Goal: Task Accomplishment & Management: Manage account settings

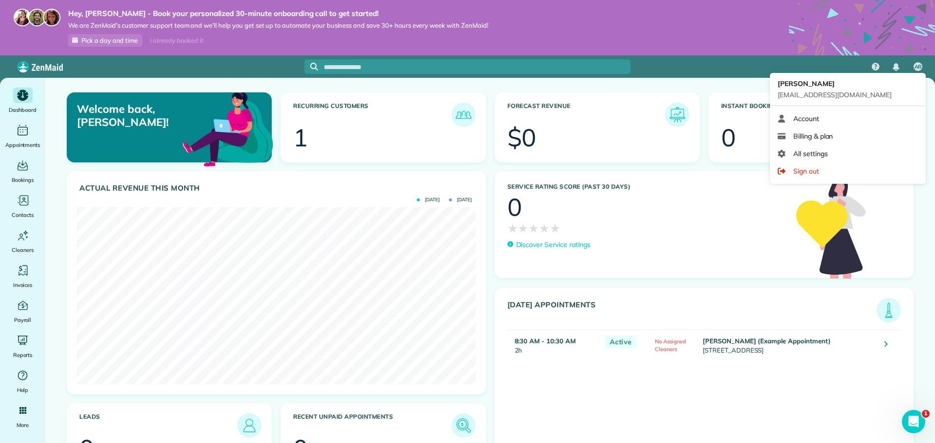
click at [916, 67] on span "AR" at bounding box center [917, 67] width 7 height 8
click at [823, 135] on span "Billing & plan" at bounding box center [812, 136] width 39 height 10
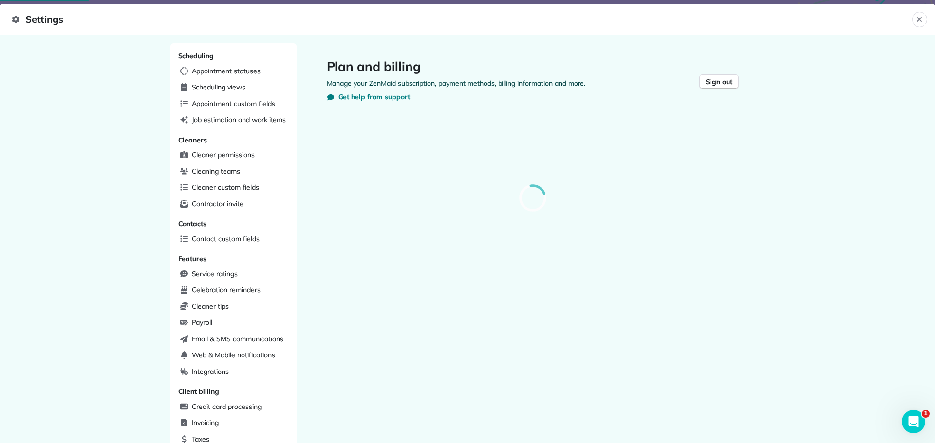
scroll to position [187, 0]
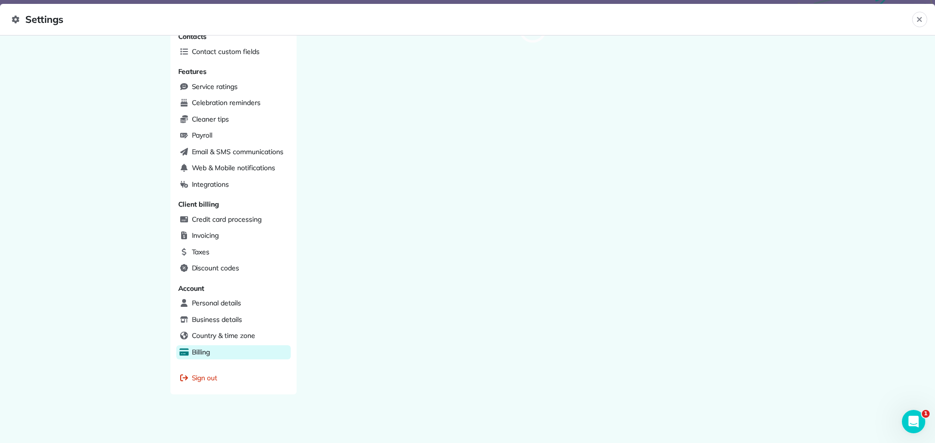
click at [212, 350] on div "Billing" at bounding box center [233, 353] width 114 height 15
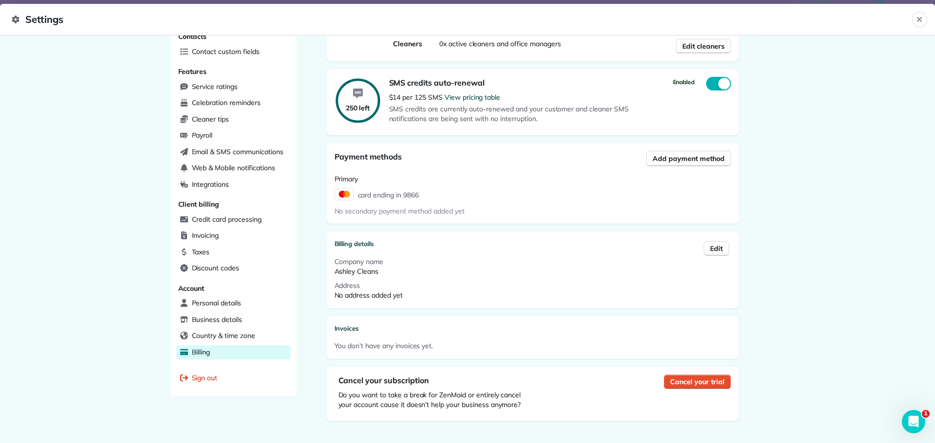
scroll to position [189, 0]
click at [694, 386] on button "Cancel your trial" at bounding box center [697, 380] width 67 height 15
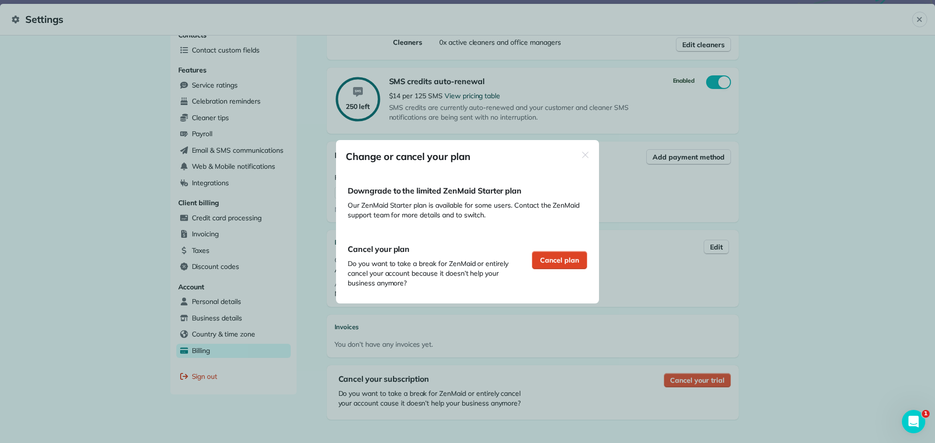
click at [553, 263] on span "Cancel plan" at bounding box center [559, 261] width 39 height 10
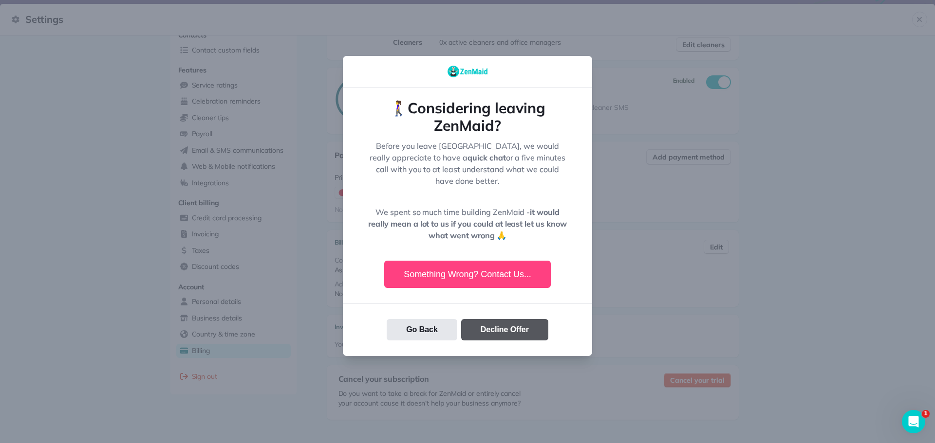
click at [526, 322] on button "Decline Offer" at bounding box center [504, 329] width 87 height 21
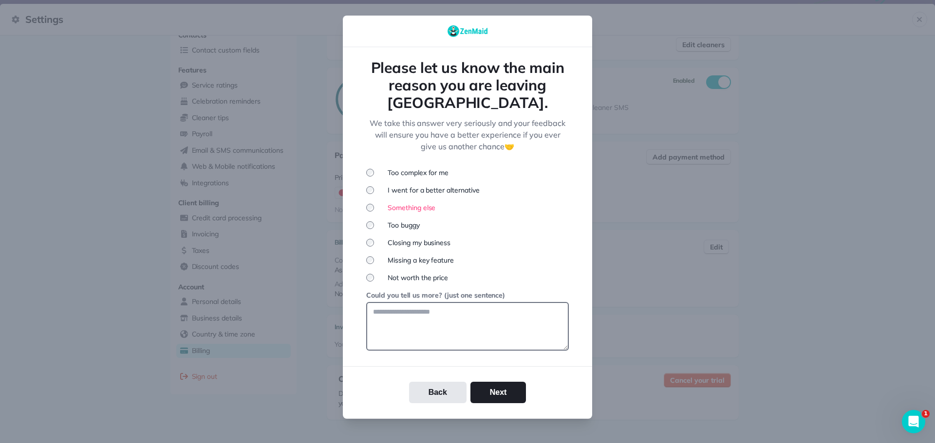
click at [494, 318] on textarea at bounding box center [467, 326] width 203 height 49
click at [505, 291] on div "Could you tell us more? (just one sentence)" at bounding box center [467, 321] width 203 height 60
drag, startPoint x: 504, startPoint y: 299, endPoint x: 504, endPoint y: 341, distance: 42.4
click at [504, 302] on textarea at bounding box center [467, 326] width 203 height 49
click at [504, 382] on button "Next" at bounding box center [498, 392] width 56 height 21
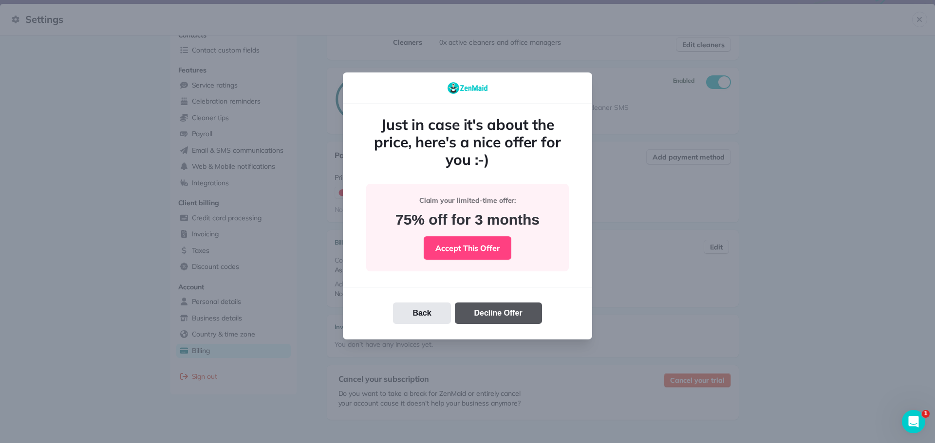
click at [514, 309] on button "Decline Offer" at bounding box center [498, 313] width 87 height 21
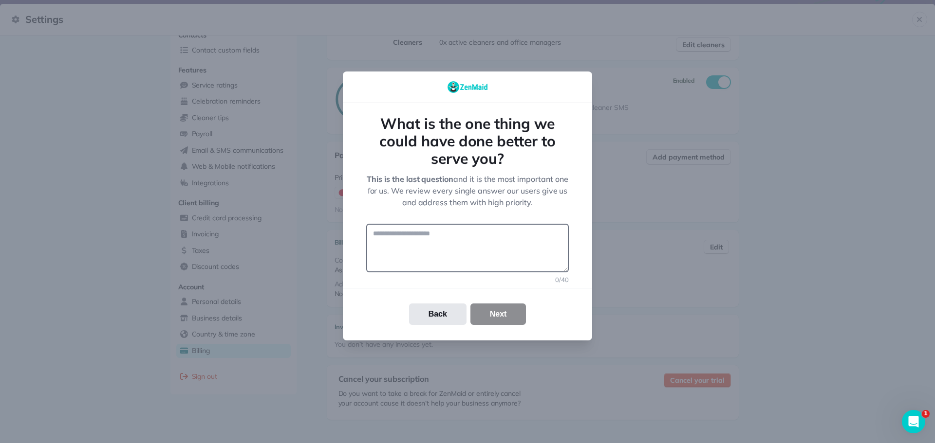
click at [511, 315] on div "Back Next" at bounding box center [467, 314] width 249 height 21
click at [496, 256] on textarea at bounding box center [467, 248] width 203 height 49
click at [495, 298] on div "Back Next" at bounding box center [467, 314] width 249 height 53
click at [492, 260] on textarea at bounding box center [467, 248] width 203 height 49
click at [664, 373] on button "Cancel your trial" at bounding box center [697, 380] width 67 height 15
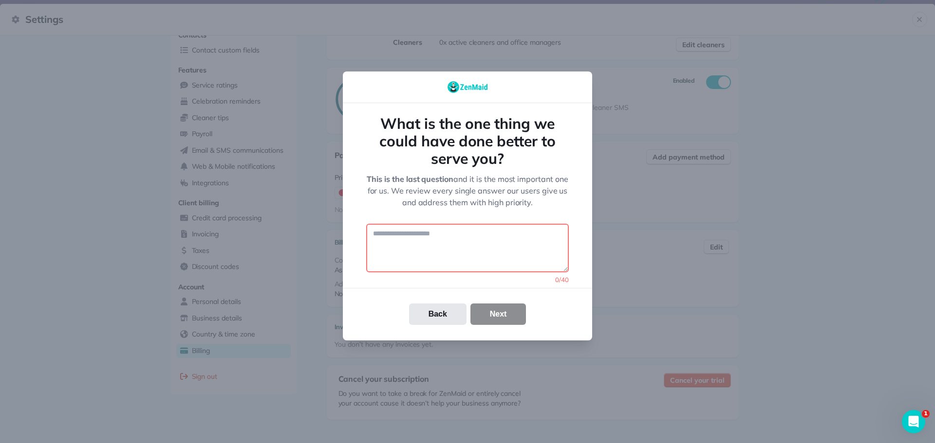
click at [578, 151] on div "button" at bounding box center [582, 157] width 8 height 13
click at [559, 164] on div "button" at bounding box center [562, 169] width 6 height 11
click div "button" at bounding box center [562, 169] width 6 height 11
click at [483, 248] on textarea at bounding box center [467, 248] width 203 height 49
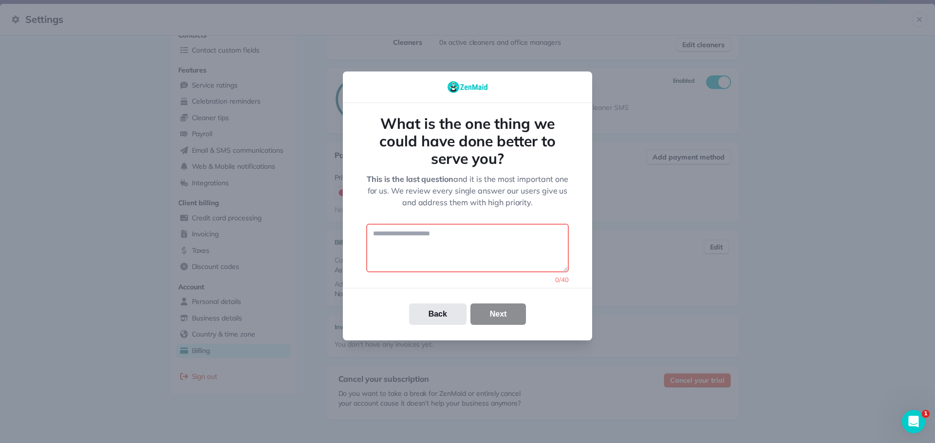
click at [664, 373] on button "Cancel your trial" at bounding box center [697, 380] width 67 height 15
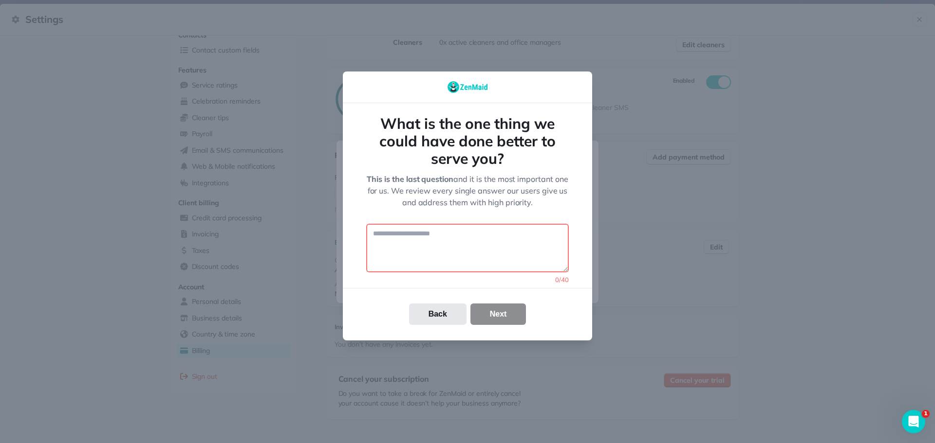
click at [581, 150] on div "button" at bounding box center [585, 157] width 8 height 14
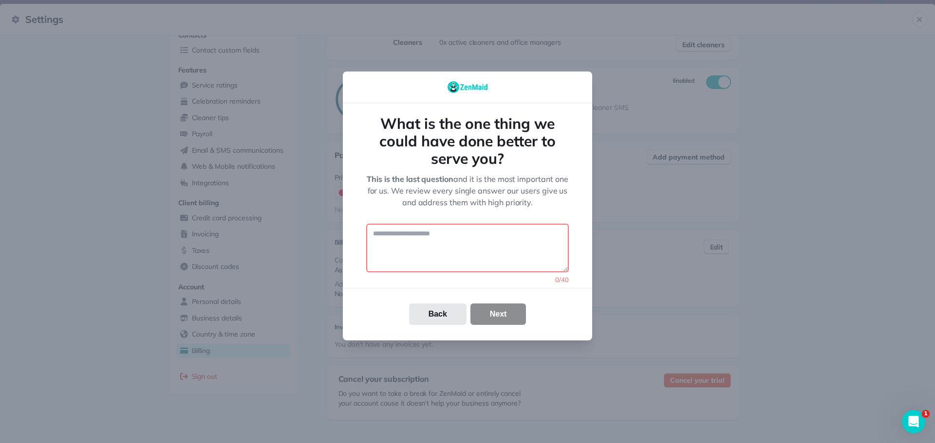
click at [467, 242] on textarea at bounding box center [467, 248] width 203 height 49
click at [664, 373] on button "Cancel your trial" at bounding box center [697, 380] width 67 height 15
click at [579, 151] on div "button" at bounding box center [583, 158] width 8 height 14
drag, startPoint x: 460, startPoint y: 241, endPoint x: 440, endPoint y: 238, distance: 20.3
click at [440, 238] on textarea at bounding box center [467, 248] width 203 height 49
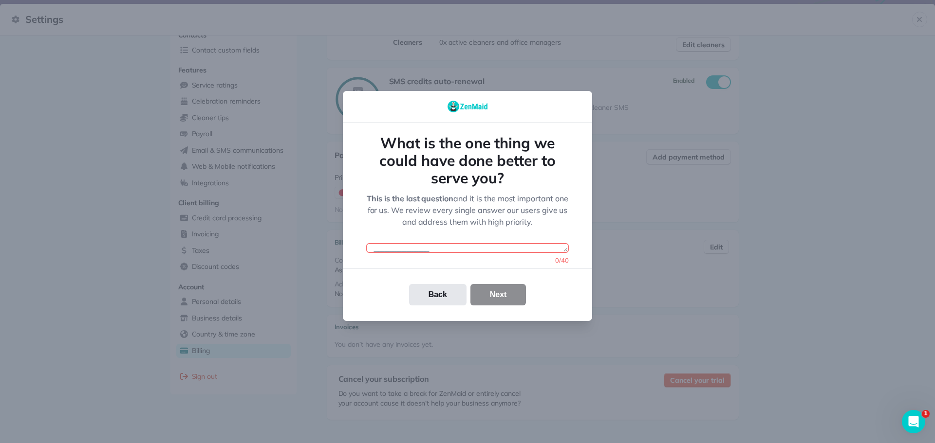
drag, startPoint x: 566, startPoint y: 271, endPoint x: 567, endPoint y: 207, distance: 63.8
click at [567, 207] on div "What is the one thing we could have done better to serve you? This is the last …" at bounding box center [467, 193] width 203 height 119
click at [544, 246] on textarea at bounding box center [467, 248] width 203 height 10
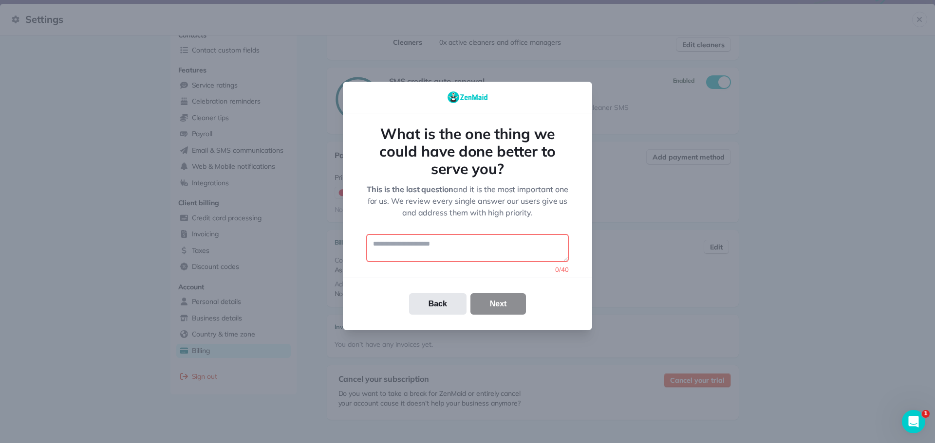
drag, startPoint x: 563, startPoint y: 249, endPoint x: 555, endPoint y: 300, distance: 52.2
click at [576, 286] on div "What is the one thing we could have done better to serve you? This is the last …" at bounding box center [467, 221] width 249 height 217
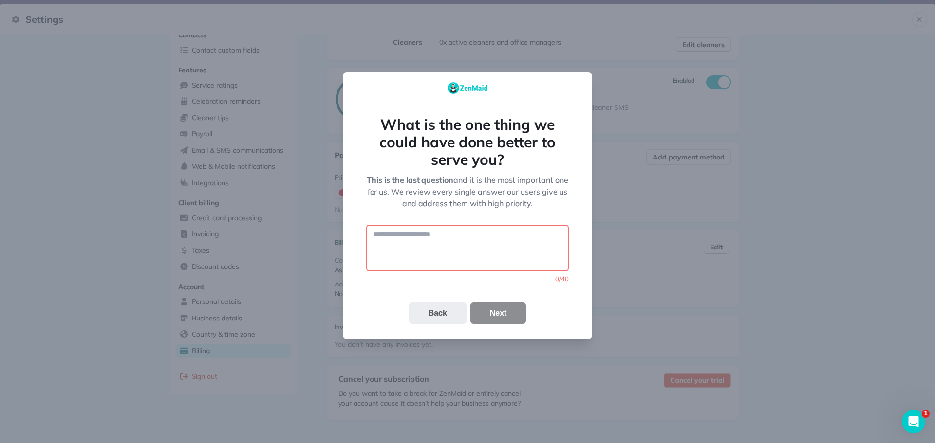
click at [451, 313] on button "Back" at bounding box center [437, 313] width 57 height 21
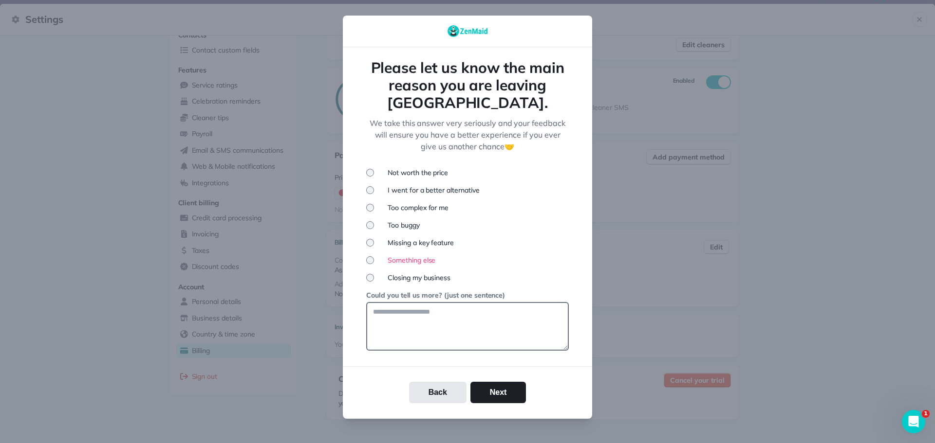
click at [460, 302] on textarea at bounding box center [467, 326] width 203 height 49
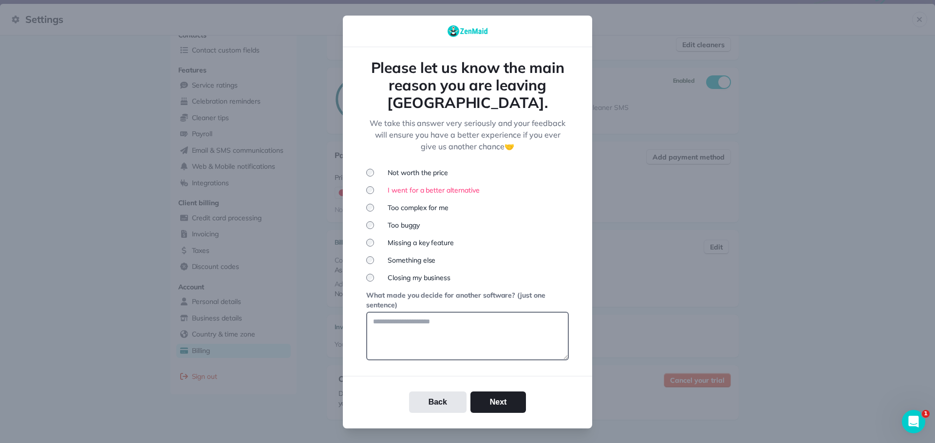
click at [366, 219] on ul "Not worth the price I went for a better alternative Too complex for me Too bugg…" at bounding box center [467, 225] width 203 height 115
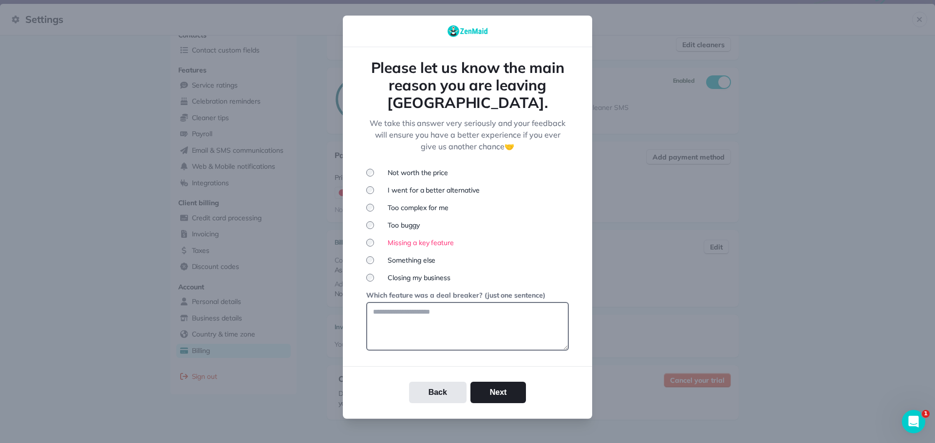
click at [386, 302] on textarea at bounding box center [467, 326] width 203 height 49
click at [361, 270] on div "Please let us know the main reason you are leaving [GEOGRAPHIC_DATA]. We take t…" at bounding box center [467, 233] width 249 height 372
click at [367, 253] on ul "Not worth the price I went for a better alternative Too complex for me Too bugg…" at bounding box center [467, 225] width 203 height 115
click at [367, 273] on div at bounding box center [374, 278] width 16 height 10
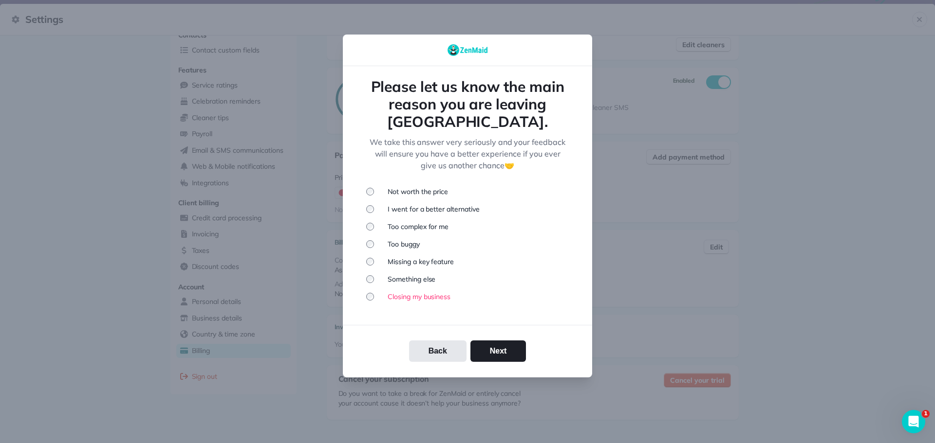
click at [527, 348] on div "Back Next" at bounding box center [467, 351] width 249 height 21
click at [522, 348] on button "Next" at bounding box center [498, 351] width 56 height 21
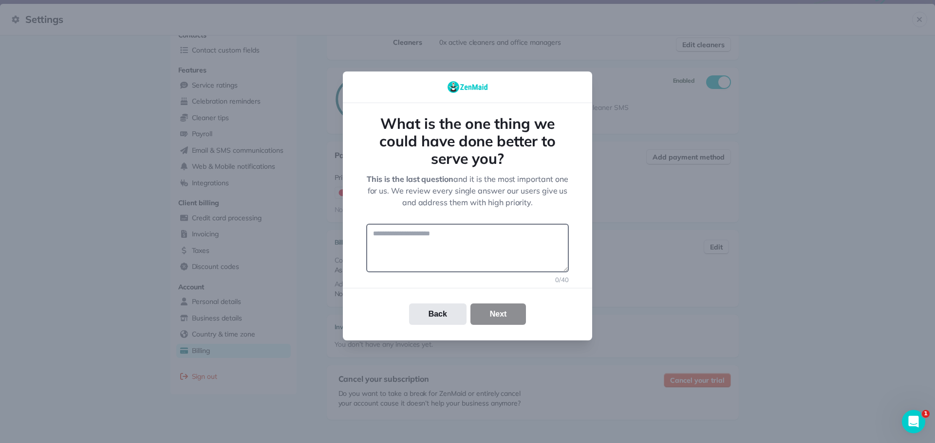
click at [502, 318] on div "Back Next" at bounding box center [467, 314] width 249 height 21
click at [468, 230] on textarea at bounding box center [467, 248] width 203 height 49
click at [424, 307] on button "Back" at bounding box center [437, 314] width 57 height 21
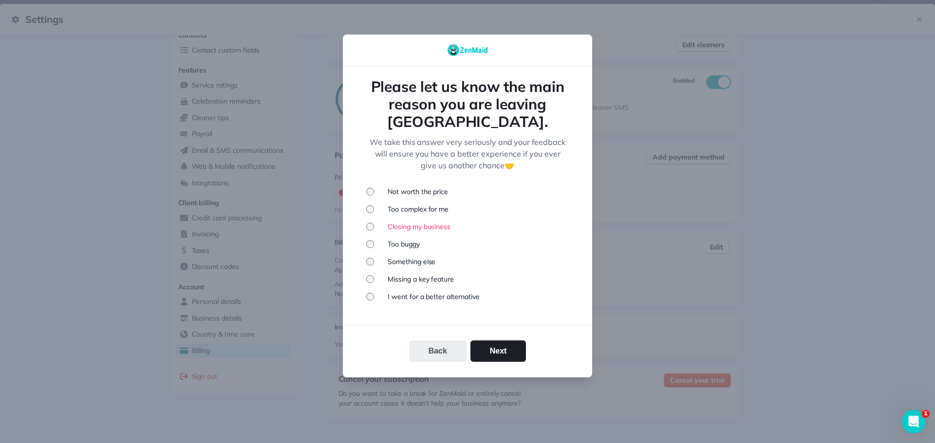
click at [450, 341] on button "Back" at bounding box center [437, 351] width 57 height 21
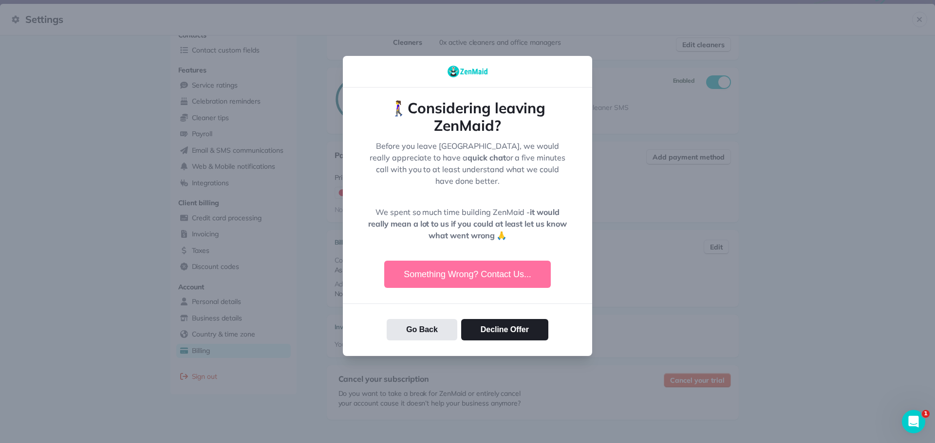
click at [436, 264] on button "Something Wrong? Contact Us..." at bounding box center [467, 274] width 166 height 27
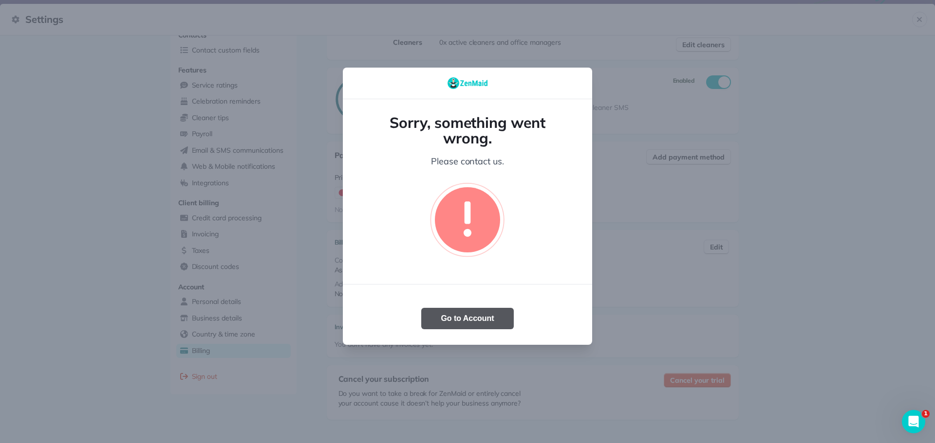
click at [450, 316] on button "Go to Account" at bounding box center [467, 318] width 92 height 21
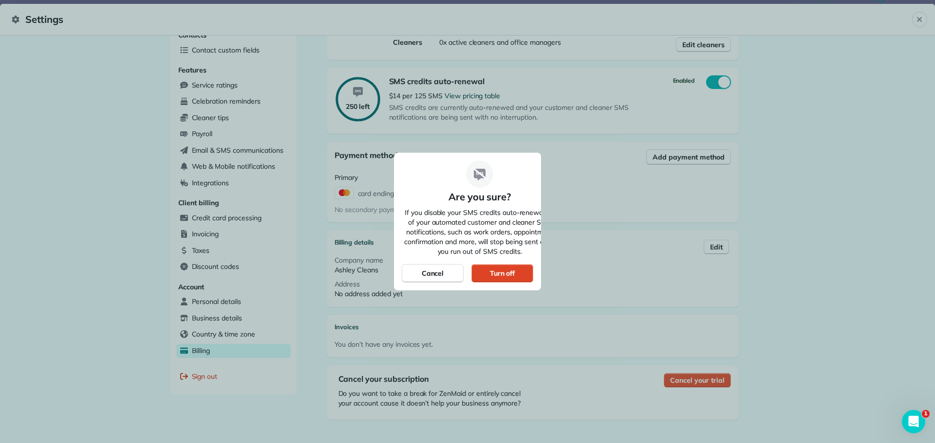
click at [515, 281] on div "Turn off" at bounding box center [502, 273] width 62 height 18
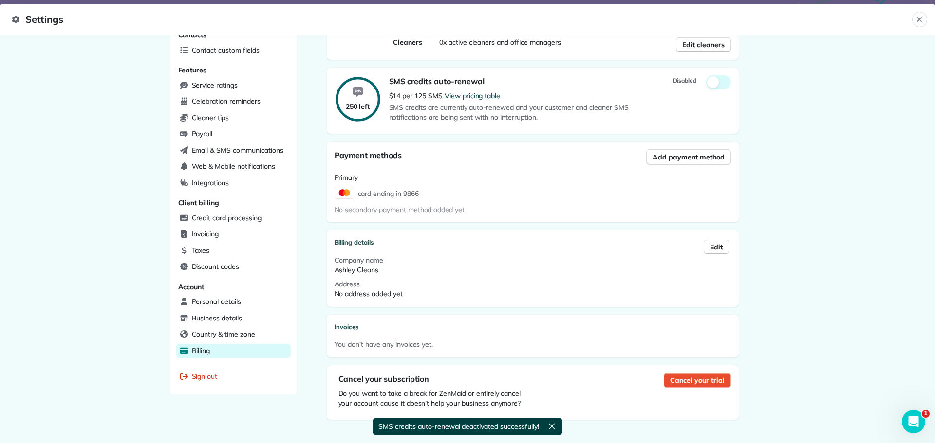
scroll to position [0, 0]
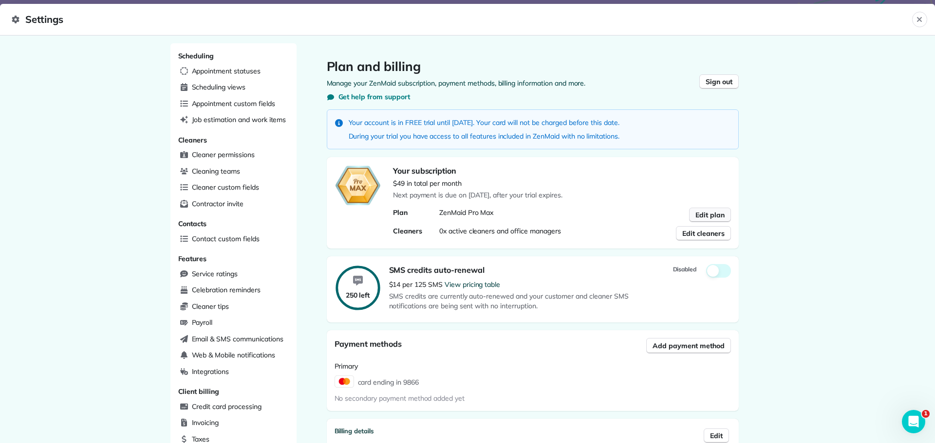
click at [712, 216] on span "Edit plan" at bounding box center [709, 215] width 29 height 10
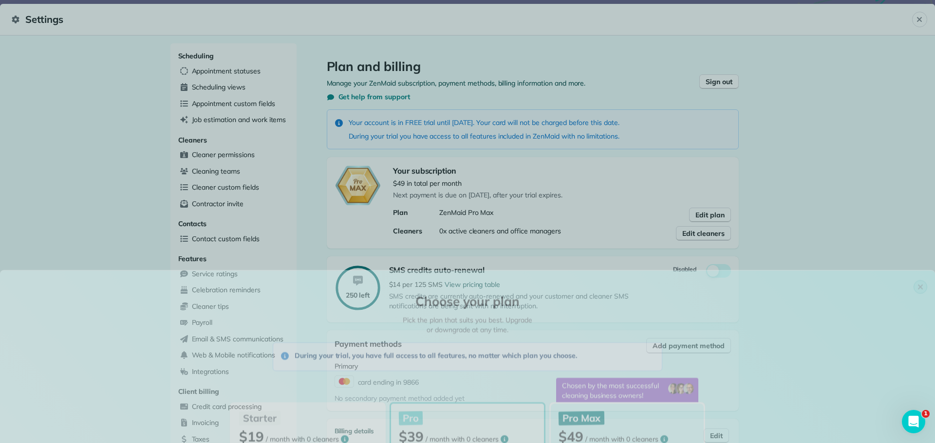
click at [276, 240] on p "Perfect for independent cleaners just starting out. Look professional and save …" at bounding box center [305, 223] width 133 height 39
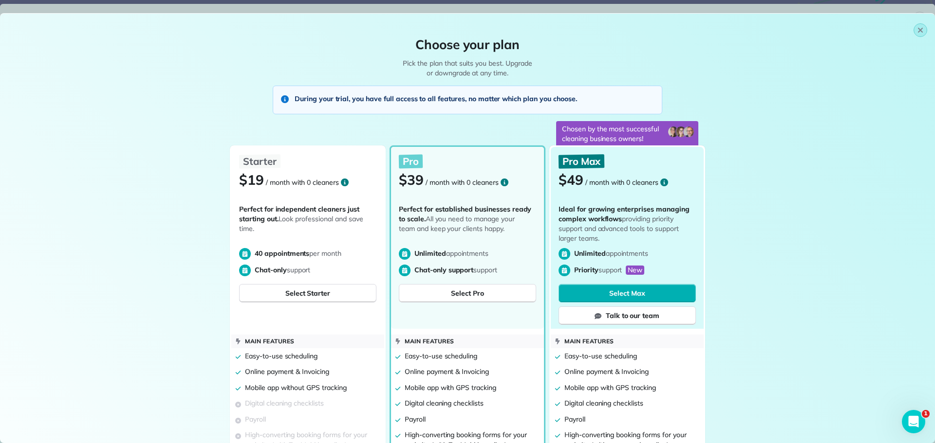
click at [916, 30] on icon "button" at bounding box center [920, 30] width 8 height 8
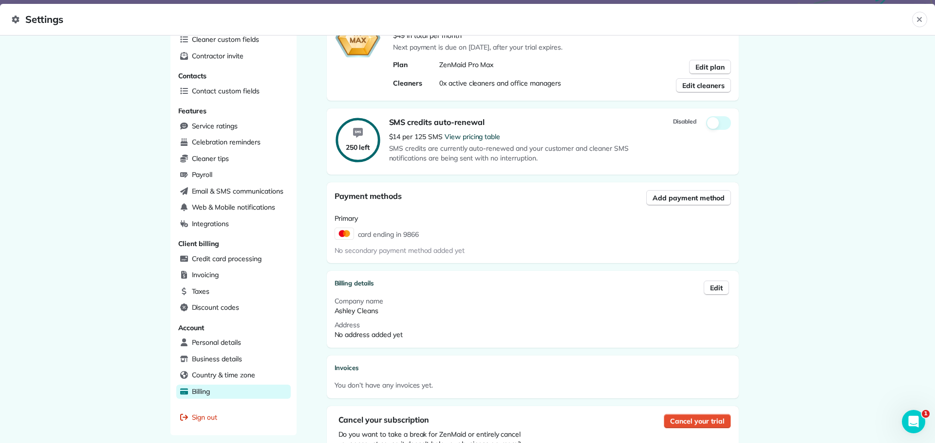
scroll to position [189, 0]
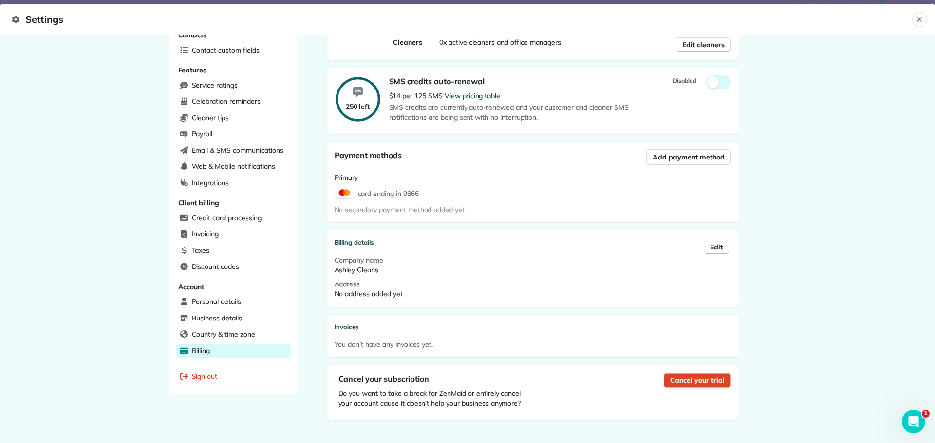
click at [691, 376] on span "Cancel your trial" at bounding box center [697, 381] width 54 height 10
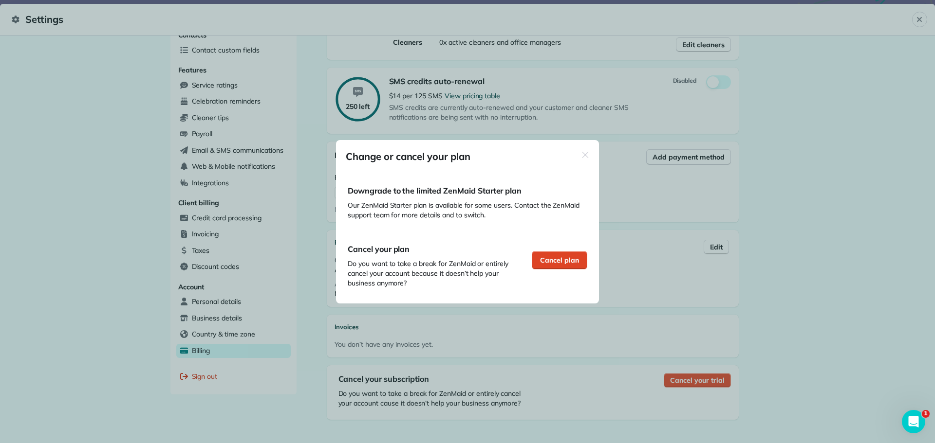
click at [579, 259] on div "Cancel plan" at bounding box center [559, 260] width 55 height 18
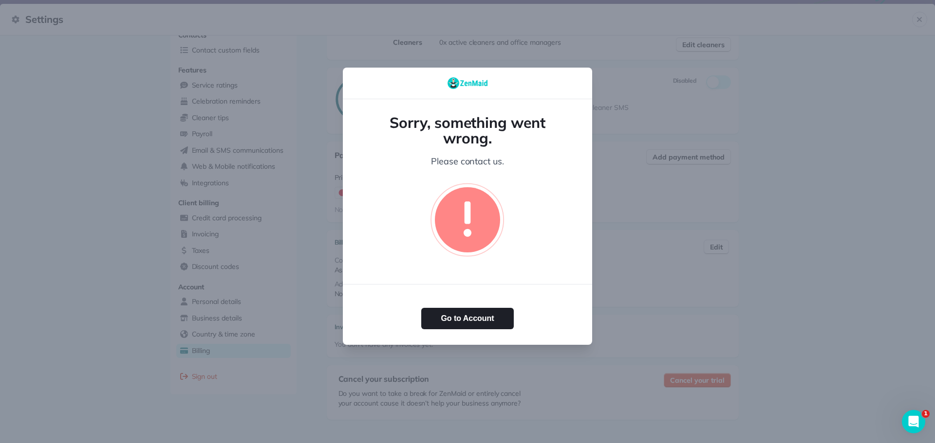
click at [470, 247] on icon at bounding box center [467, 219] width 65 height 65
click at [472, 323] on button "Go to Account" at bounding box center [467, 318] width 92 height 21
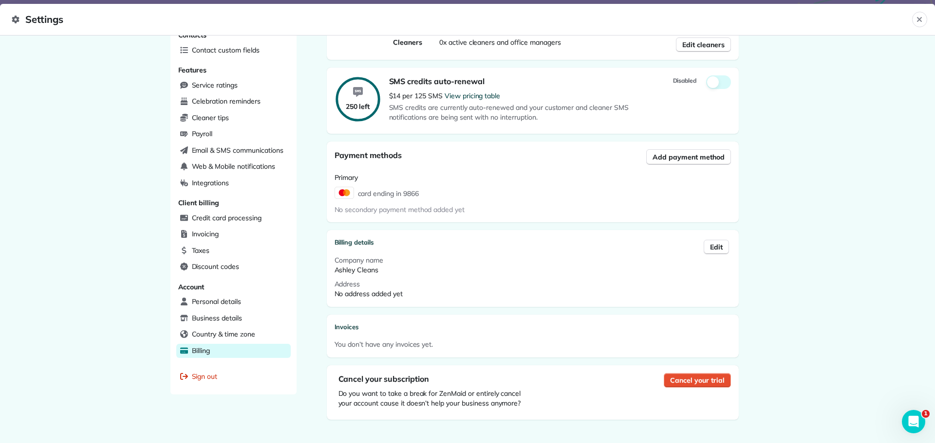
scroll to position [0, 0]
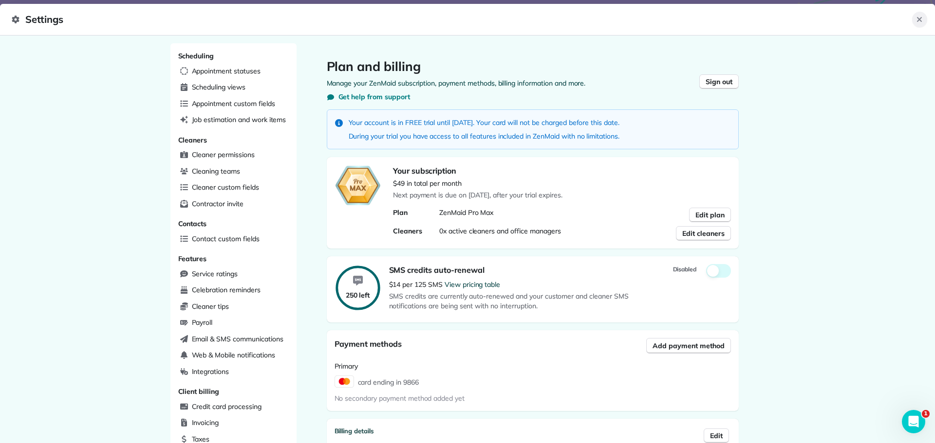
click at [915, 25] on button "Close" at bounding box center [919, 20] width 15 height 16
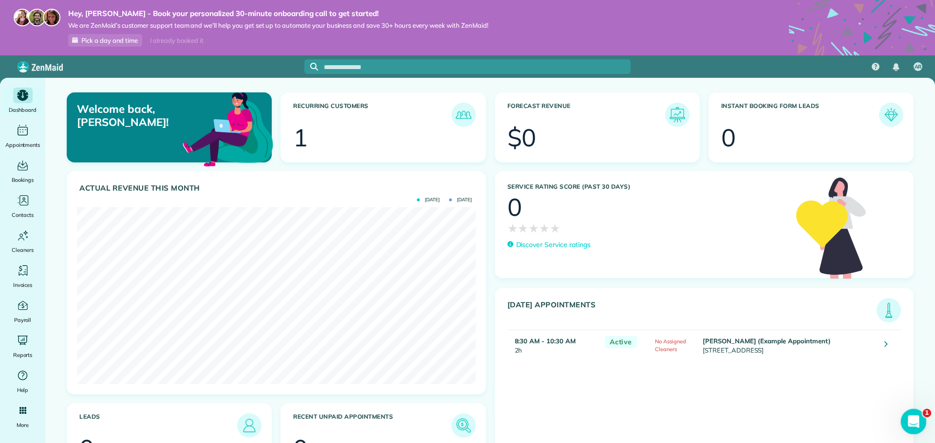
click at [903, 412] on div "Open Intercom Messenger" at bounding box center [912, 421] width 32 height 32
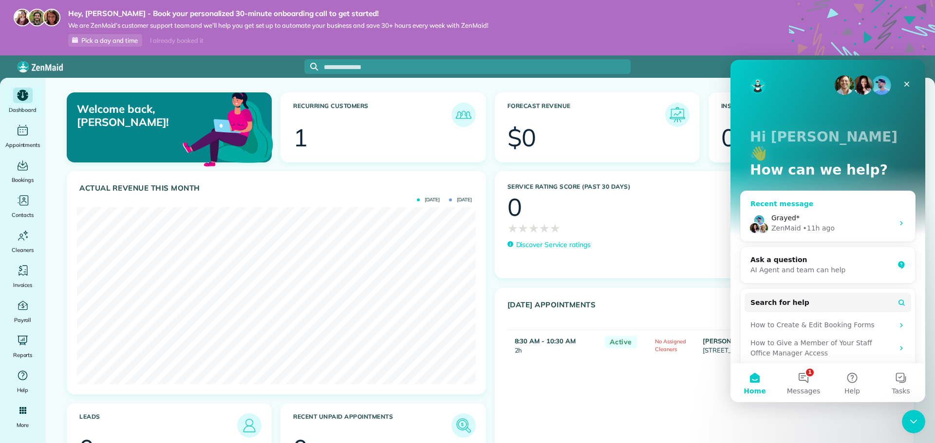
click at [823, 223] on div "• 11h ago" at bounding box center [819, 228] width 32 height 10
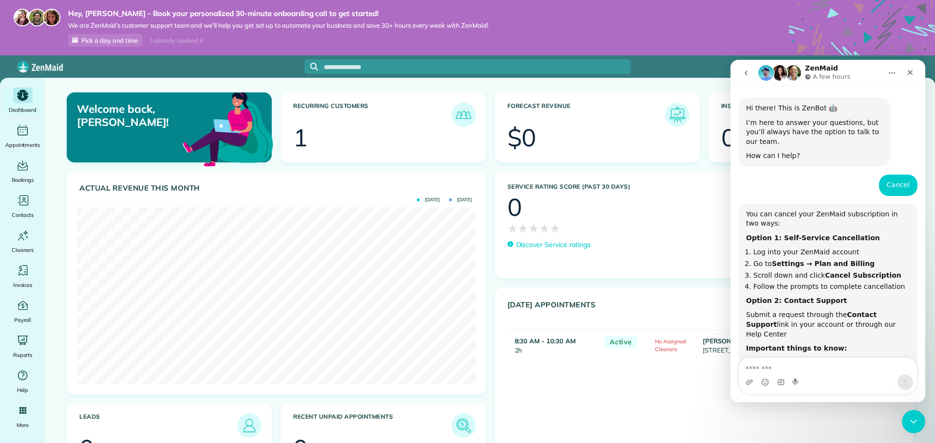
scroll to position [344, 0]
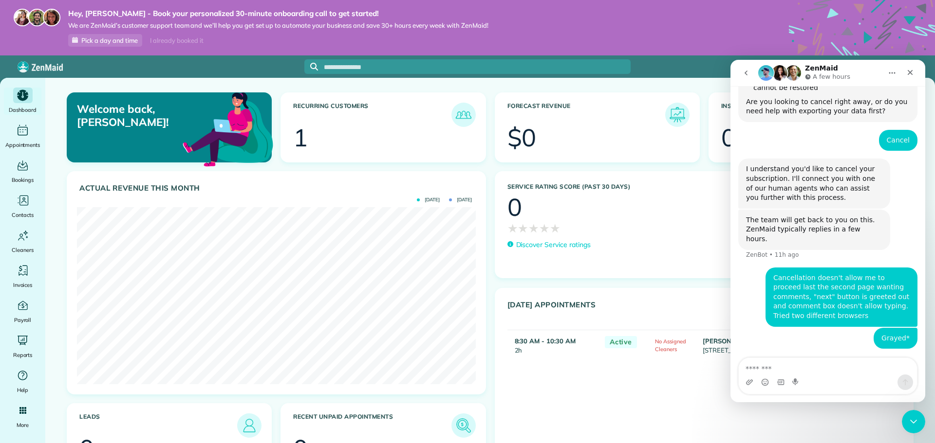
click at [793, 369] on textarea "Message…" at bounding box center [827, 366] width 178 height 17
click at [909, 69] on icon "Close" at bounding box center [910, 73] width 8 height 8
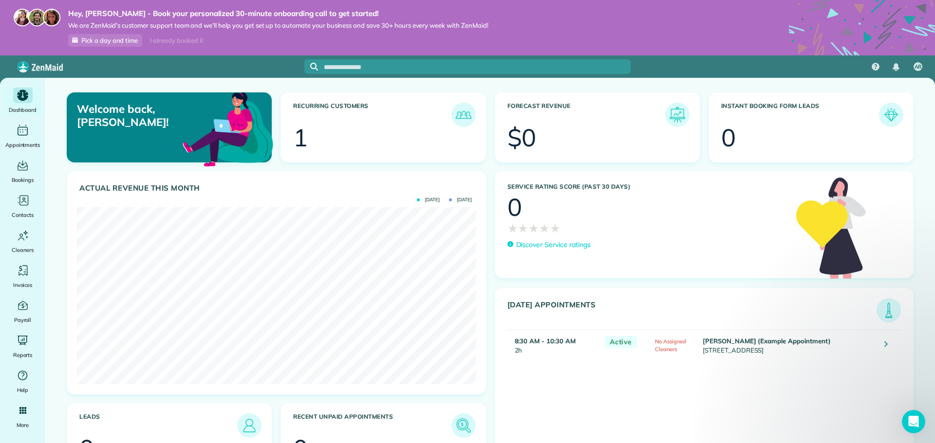
scroll to position [0, 0]
